Goal: Information Seeking & Learning: Find specific fact

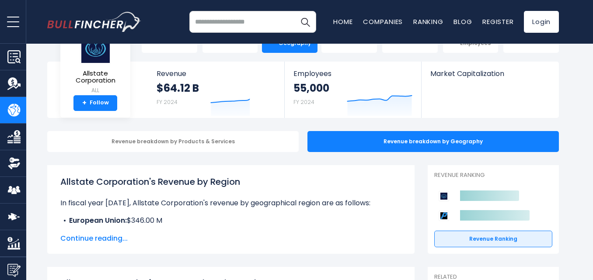
scroll to position [84, 0]
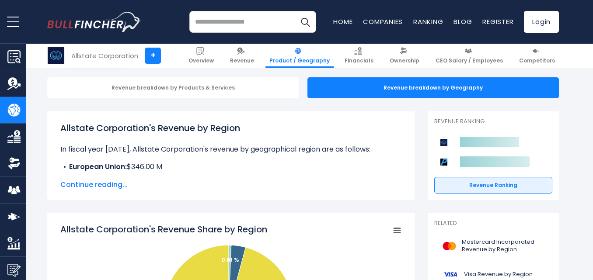
click at [97, 192] on div "Allstate Corporation's Revenue by Region In fiscal year [DATE], Allstate Corpor…" at bounding box center [231, 156] width 368 height 89
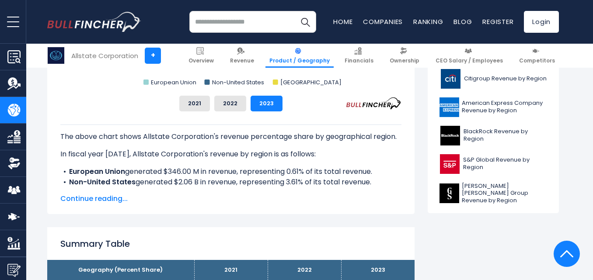
scroll to position [525, 0]
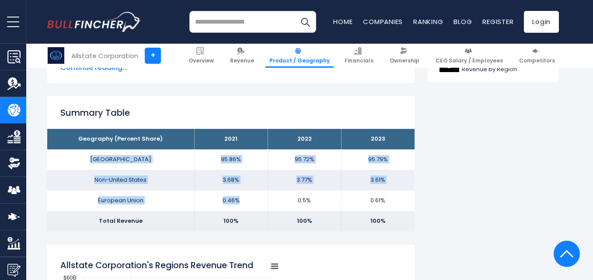
drag, startPoint x: 84, startPoint y: 158, endPoint x: 237, endPoint y: 195, distance: 157.4
click at [237, 195] on tbody "Geography (Percent Share) 2021 2022 2023 [GEOGRAPHIC_DATA] 95.86% 95.72% Non-Un…" at bounding box center [231, 180] width 368 height 102
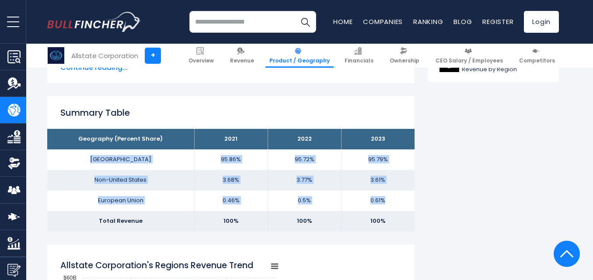
drag, startPoint x: 84, startPoint y: 156, endPoint x: 388, endPoint y: 205, distance: 308.0
click at [388, 205] on tbody "Geography (Percent Share) 2021 2022 2023 [GEOGRAPHIC_DATA] 95.86% 95.72% Non-Un…" at bounding box center [231, 180] width 368 height 102
copy tbody "United States 95.86% 95.72% 95.79% Non-United States 3.68% 3.77% 3.61% European…"
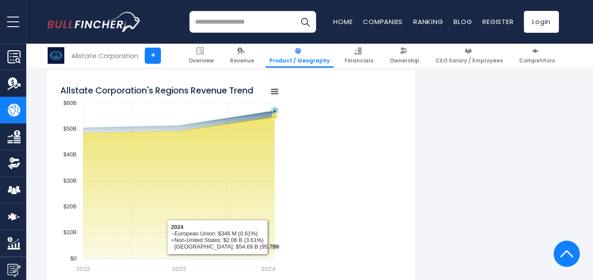
scroll to position [831, 0]
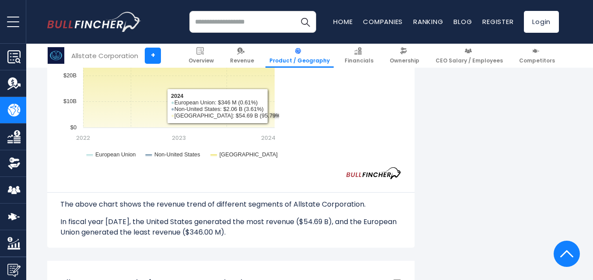
click at [350, 159] on div "Allstate Corporation's Regions Revenue Trend Created with Highcharts 12.1.2 Cha…" at bounding box center [230, 58] width 341 height 219
click at [357, 138] on div "Allstate Corporation's Regions Revenue Trend Created with Highcharts 12.1.2 Cha…" at bounding box center [230, 58] width 341 height 219
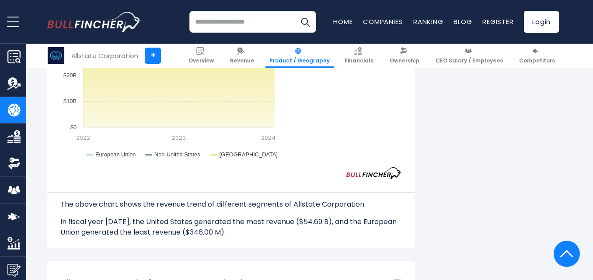
scroll to position [84, 0]
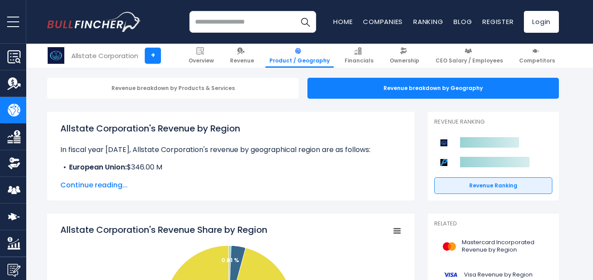
click at [100, 182] on span "Continue reading..." at bounding box center [230, 185] width 341 height 11
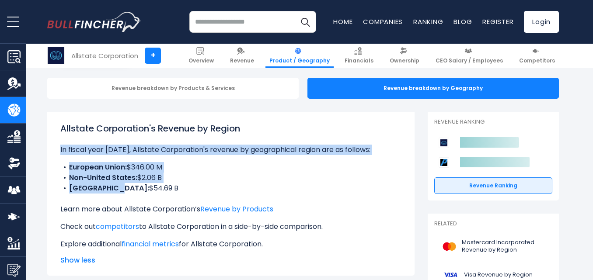
drag, startPoint x: 56, startPoint y: 145, endPoint x: 111, endPoint y: 191, distance: 71.7
click at [111, 191] on div "Allstate Corporation's Revenue by Region In fiscal year [DATE], Allstate Corpor…" at bounding box center [231, 194] width 368 height 164
click at [68, 166] on li "European Union: $346.00 M" at bounding box center [230, 167] width 341 height 11
click at [75, 164] on b "European Union:" at bounding box center [98, 167] width 58 height 10
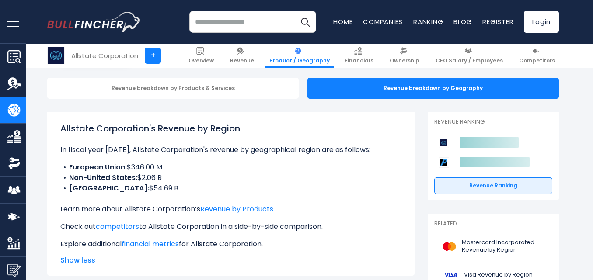
drag, startPoint x: 70, startPoint y: 167, endPoint x: 164, endPoint y: 193, distance: 97.8
click at [164, 193] on ul "European Union: $346.00 M Non-United States: $2.06 B [GEOGRAPHIC_DATA]: $54.69 B" at bounding box center [230, 178] width 341 height 32
copy ul "European Union: $346.00 M Non-United States: $2.06 B [GEOGRAPHIC_DATA]: $54.69 B"
